Goal: Transaction & Acquisition: Purchase product/service

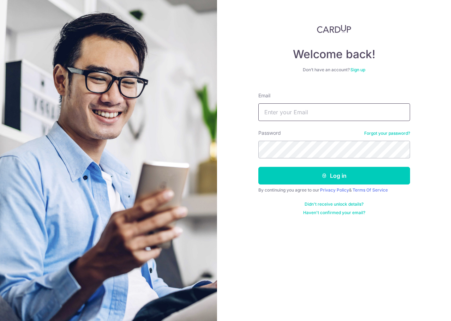
click at [323, 107] on input "Email" at bounding box center [334, 112] width 152 height 18
type input "FINANCE@HUANGS.SG"
click at [258, 167] on button "Log in" at bounding box center [334, 176] width 152 height 18
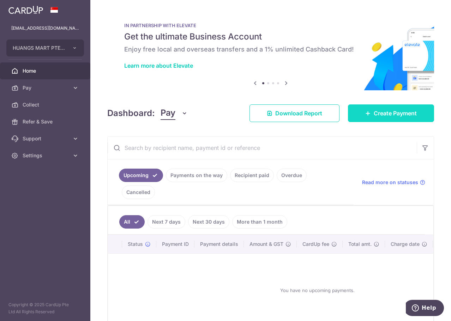
click at [380, 116] on span "Create Payment" at bounding box center [395, 113] width 43 height 8
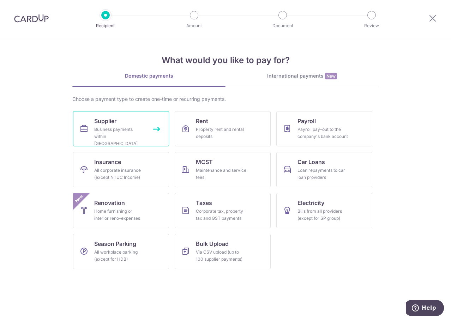
click at [113, 123] on span "Supplier" at bounding box center [105, 121] width 22 height 8
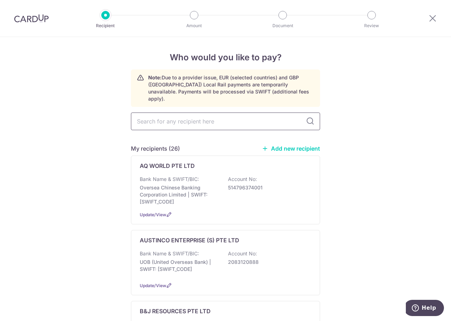
click at [199, 122] on input "text" at bounding box center [225, 122] width 189 height 18
type input "garde"
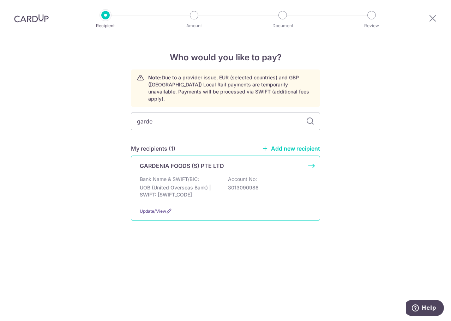
click at [216, 162] on p "GARDENIA FOODS (S) PTE LTD" at bounding box center [182, 166] width 84 height 8
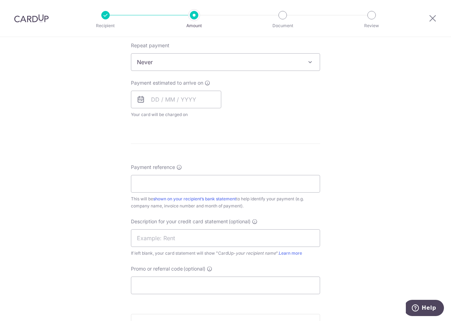
scroll to position [402, 0]
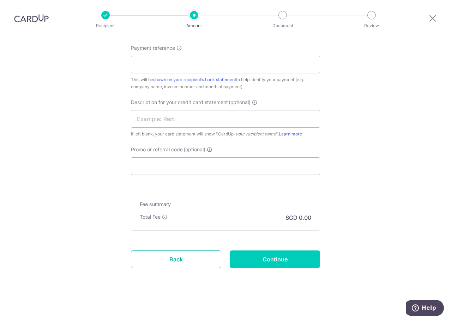
click at [201, 257] on link "Back" at bounding box center [176, 260] width 90 height 18
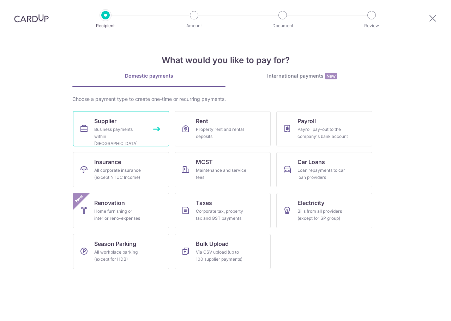
click at [126, 131] on div "Business payments within Singapore" at bounding box center [119, 136] width 51 height 21
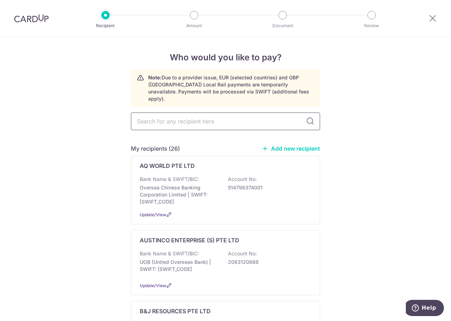
click at [235, 117] on input "text" at bounding box center [225, 122] width 189 height 18
type input "garde"
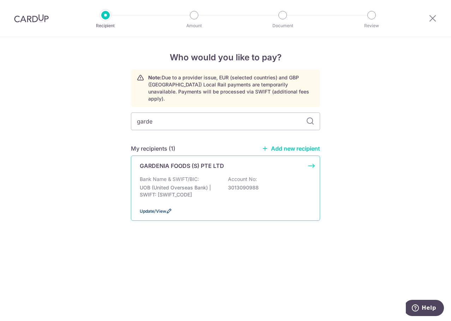
click at [160, 209] on span "Update/View" at bounding box center [153, 211] width 26 height 5
